Goal: Task Accomplishment & Management: Use online tool/utility

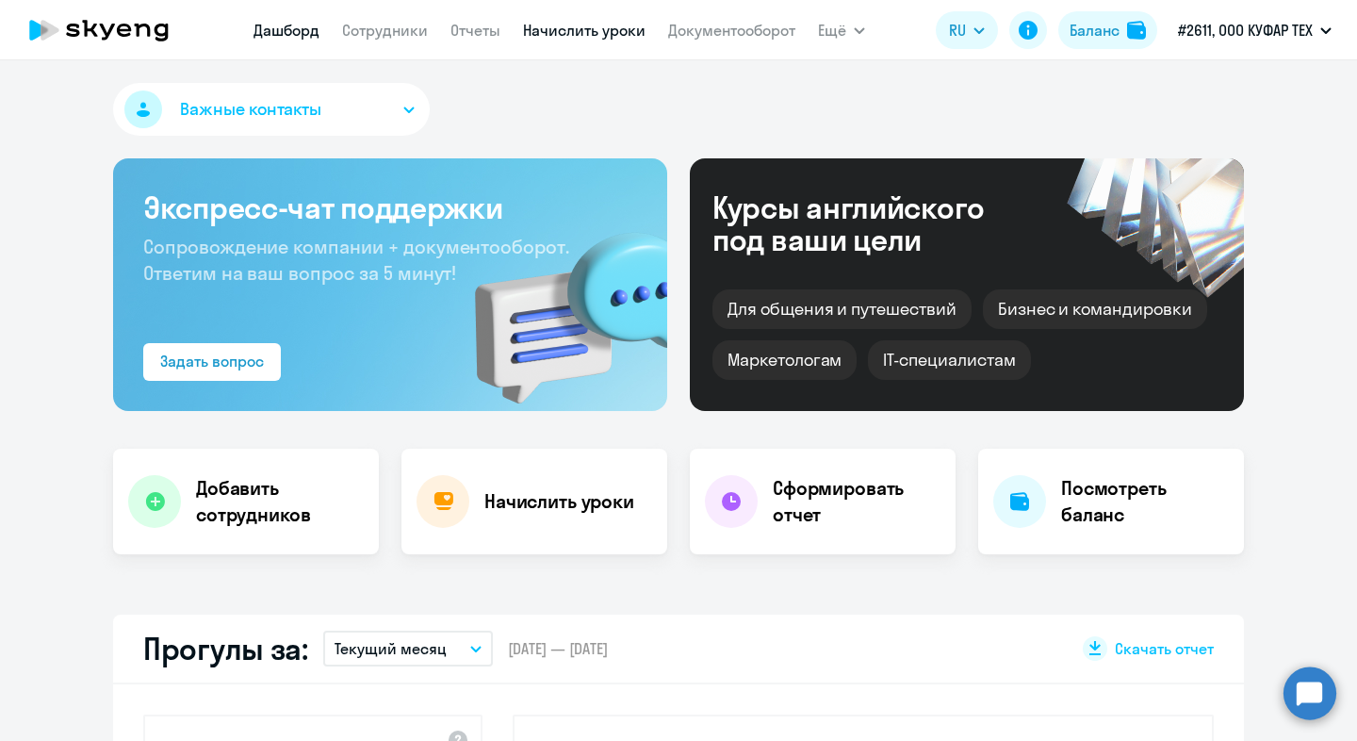
click at [532, 30] on link "Начислить уроки" at bounding box center [584, 30] width 123 height 19
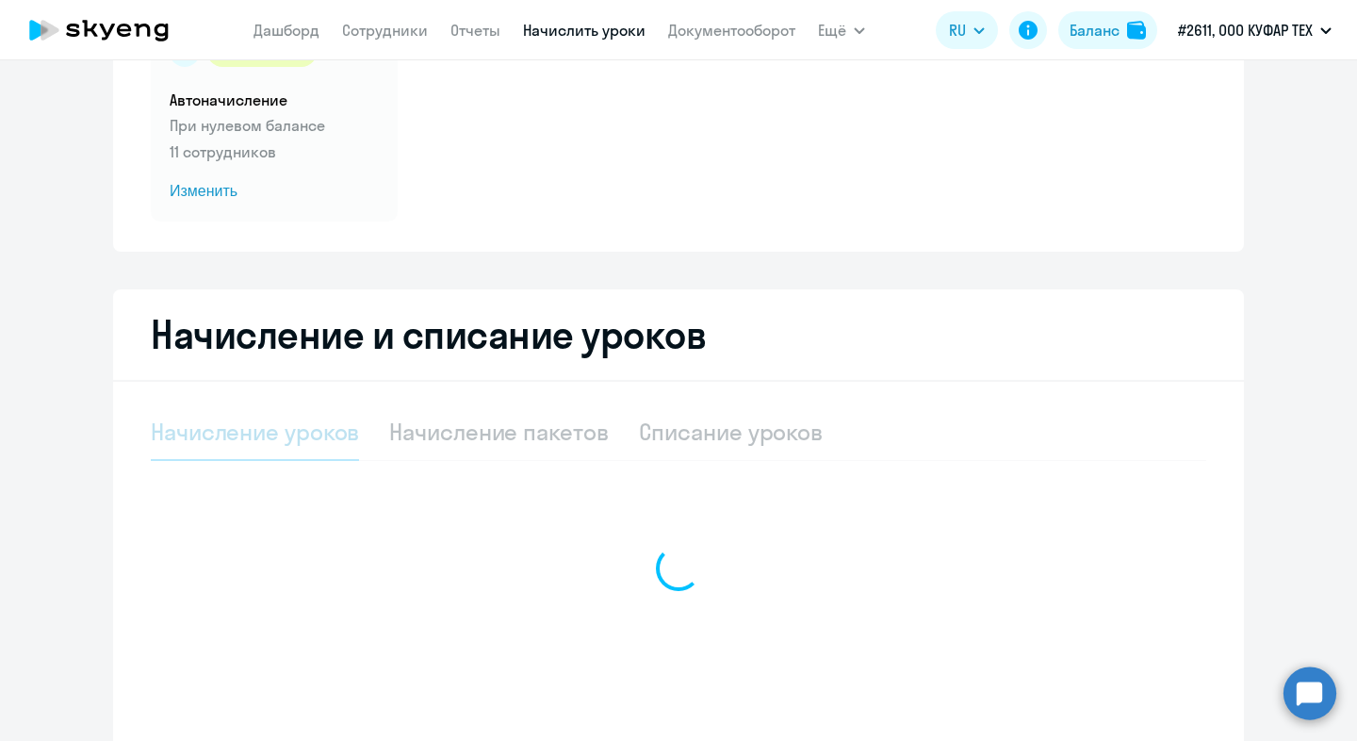
select select "10"
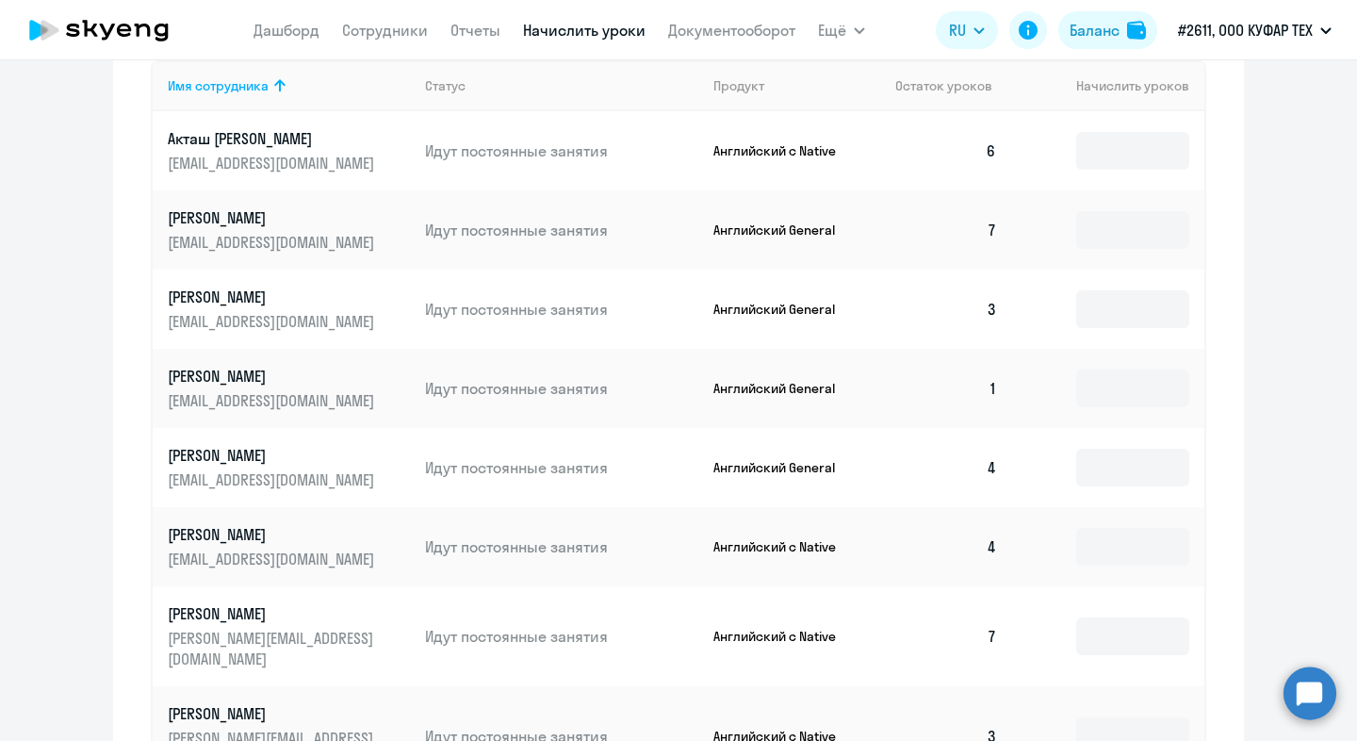
scroll to position [808, 0]
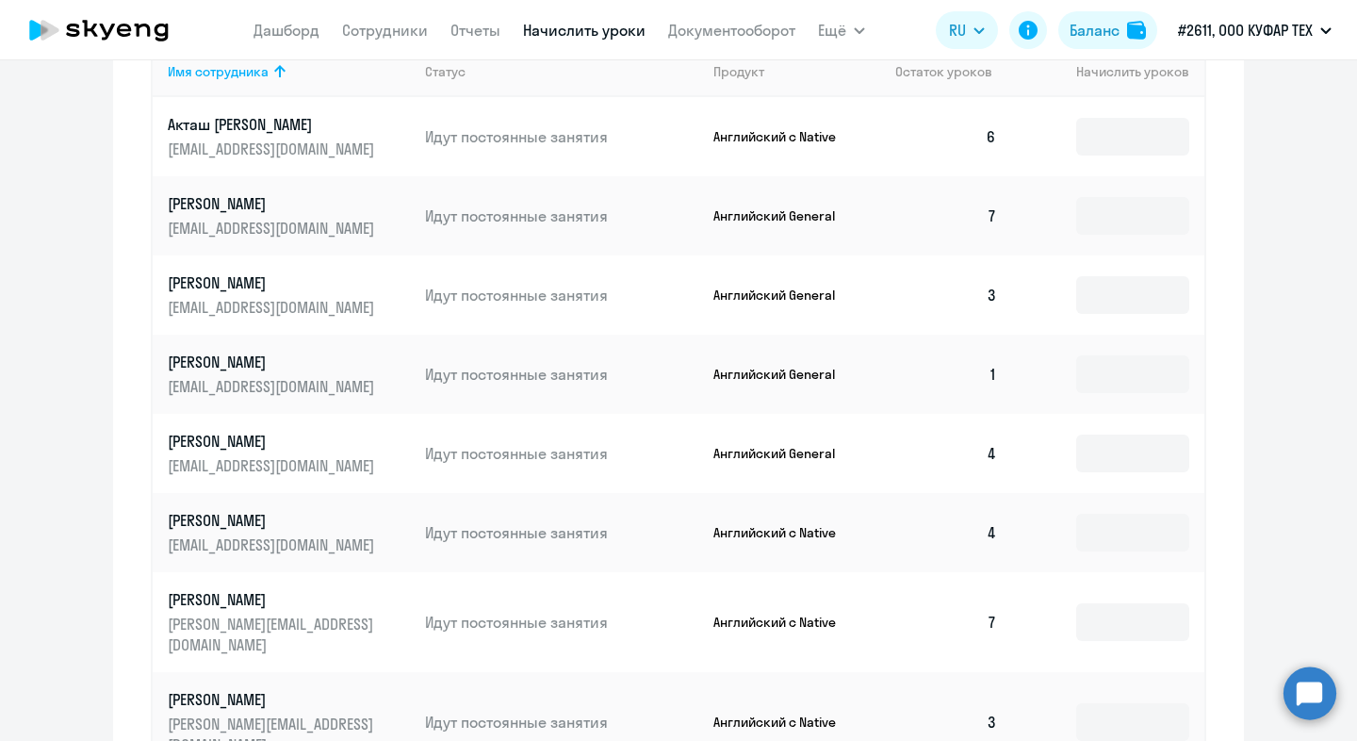
click at [1069, 122] on td at bounding box center [1108, 136] width 192 height 79
click at [1128, 153] on input at bounding box center [1132, 137] width 113 height 38
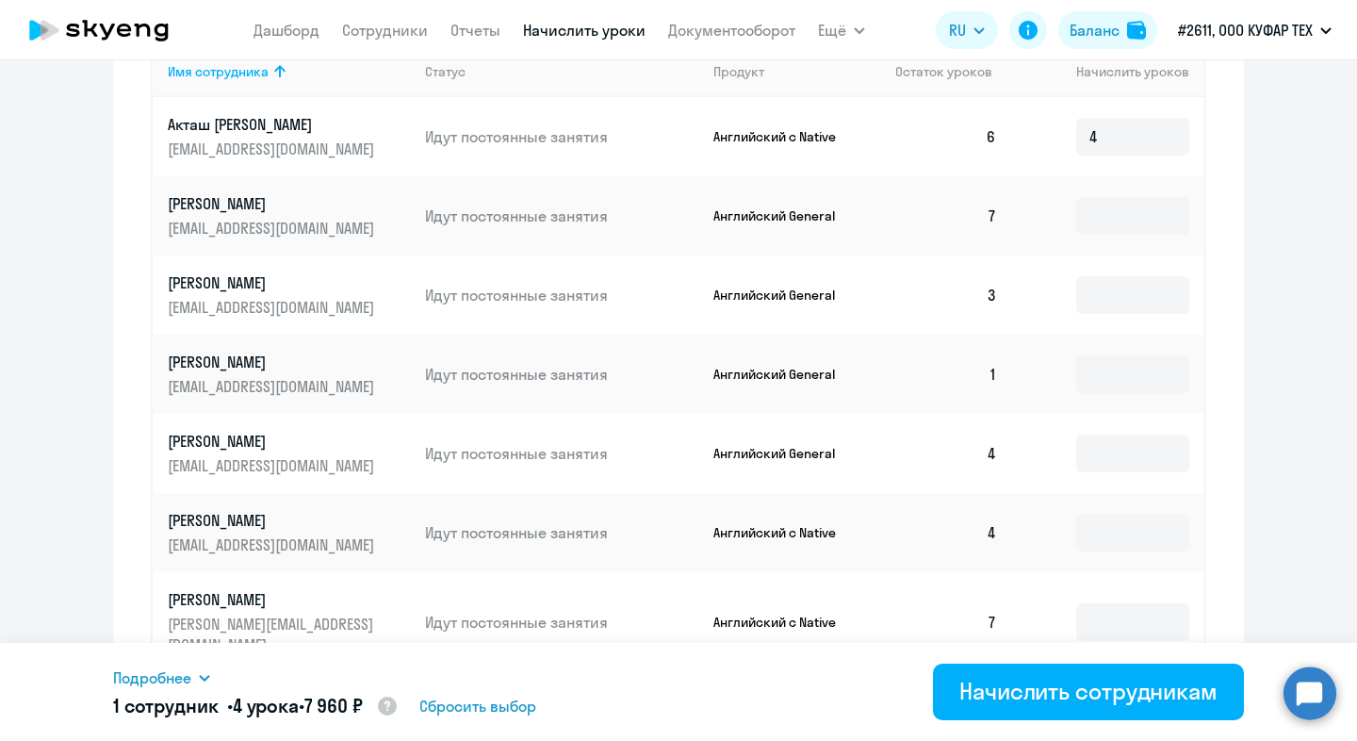
drag, startPoint x: 386, startPoint y: 706, endPoint x: 236, endPoint y: 706, distance: 150.8
click at [236, 706] on h5 "1 сотрудник • 4 урока • 7 960 ₽" at bounding box center [256, 707] width 286 height 28
copy h5 "4 урока • 7 960 ₽"
click at [1124, 135] on input "4" at bounding box center [1132, 137] width 113 height 38
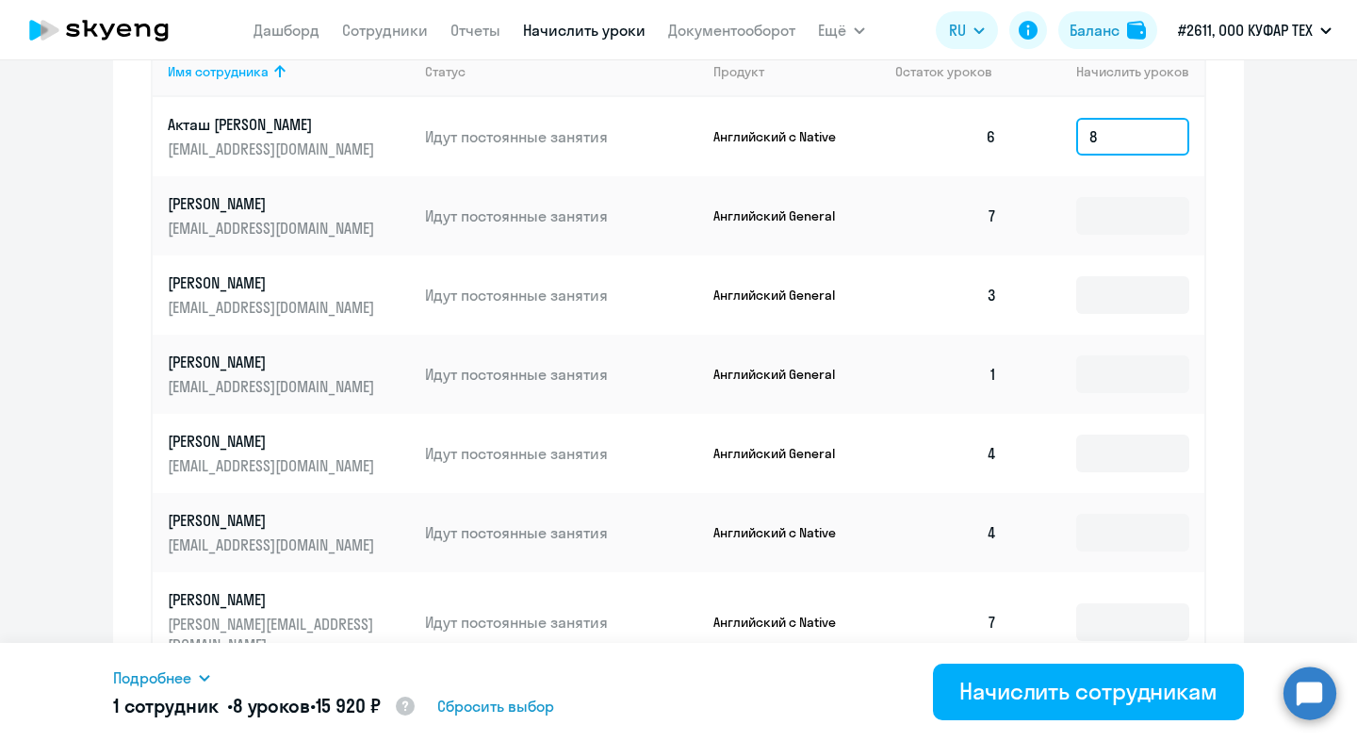
type input "8"
drag, startPoint x: 402, startPoint y: 707, endPoint x: 238, endPoint y: 707, distance: 164.0
click at [238, 707] on h5 "1 сотрудник • 8 уроков • 15 920 ₽" at bounding box center [265, 707] width 304 height 28
copy h5 "8 уроков • 15 920 ₽"
